Goal: Task Accomplishment & Management: Complete application form

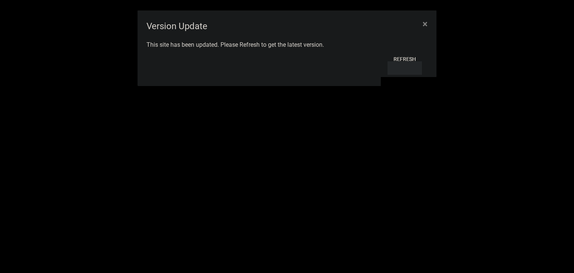
click at [405, 68] on button "Refresh" at bounding box center [405, 67] width 34 height 13
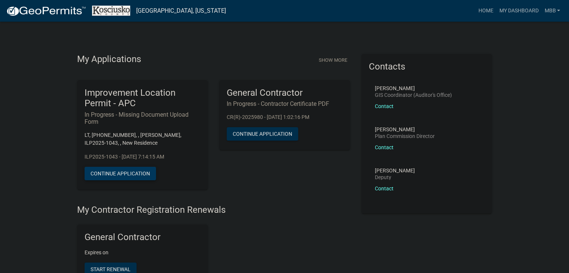
click at [121, 175] on button "Continue Application" at bounding box center [119, 173] width 71 height 13
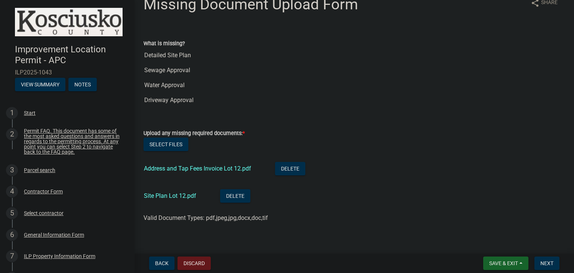
scroll to position [21, 0]
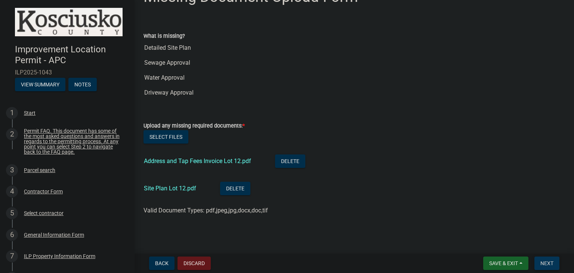
click at [542, 261] on span "Next" at bounding box center [546, 263] width 13 height 6
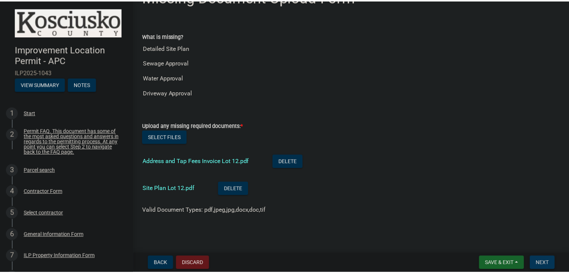
scroll to position [0, 0]
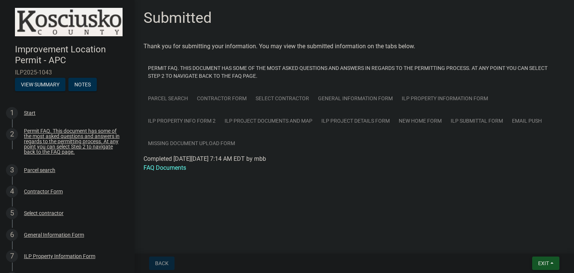
click at [554, 263] on button "Exit" at bounding box center [545, 262] width 27 height 13
click at [526, 241] on button "Save & Exit" at bounding box center [530, 244] width 60 height 18
